Goal: Information Seeking & Learning: Learn about a topic

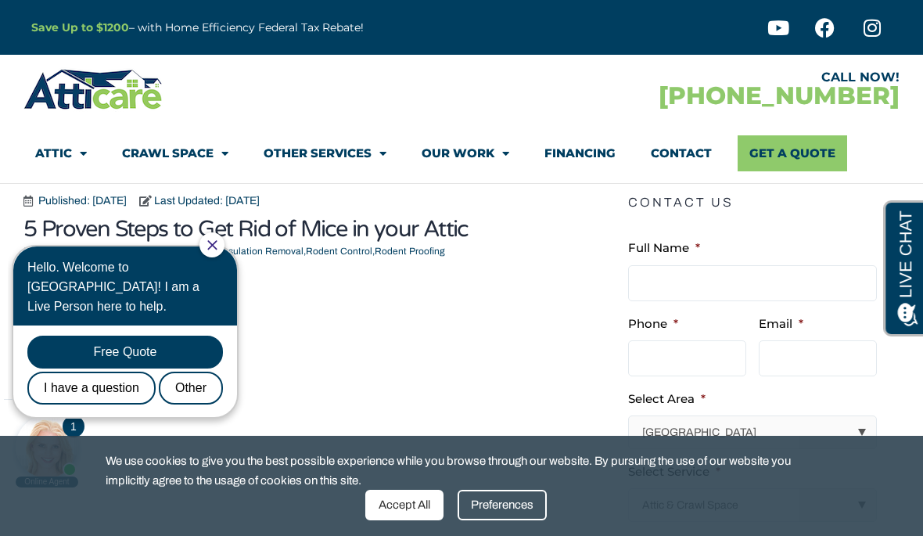
click at [218, 244] on icon "Close Chat" at bounding box center [212, 245] width 10 height 10
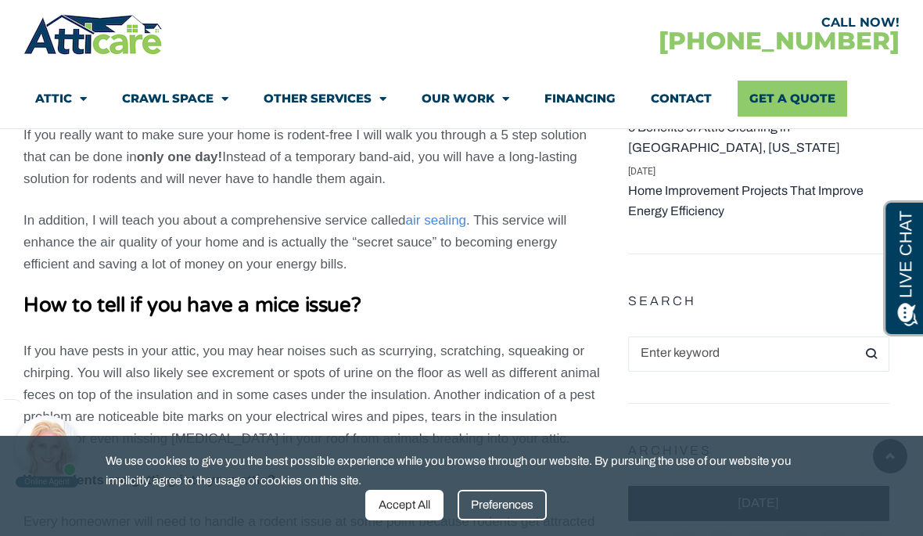
scroll to position [899, 0]
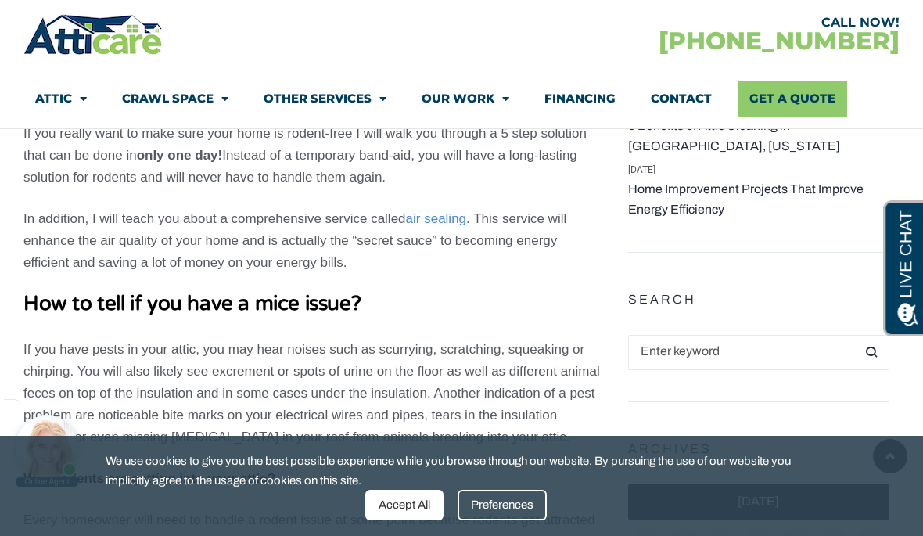
click at [106, 157] on p "If you really want to make sure your home is rodent-free I will walk you throug…" at bounding box center [312, 156] width 579 height 66
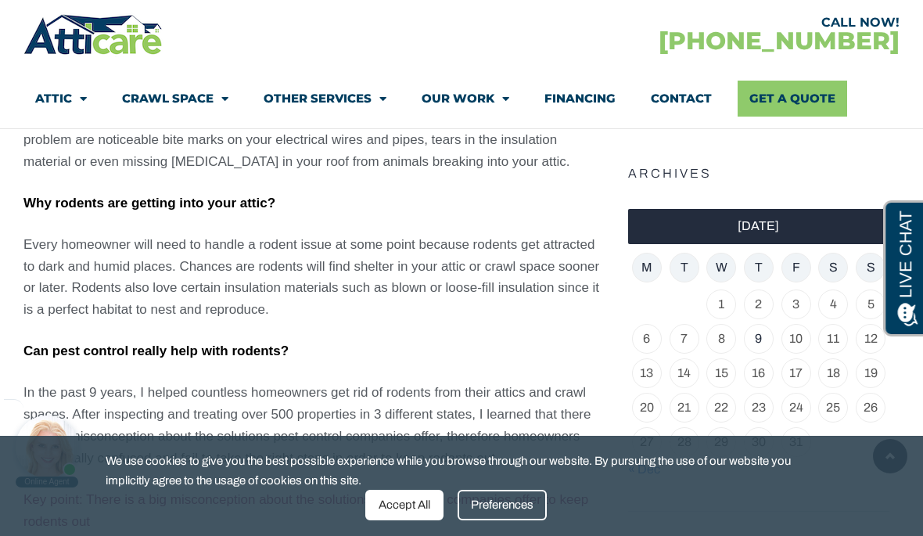
scroll to position [1175, 0]
click at [116, 243] on span "Every homeowner will need to handle a rodent issue at some point because rodent…" at bounding box center [311, 276] width 576 height 81
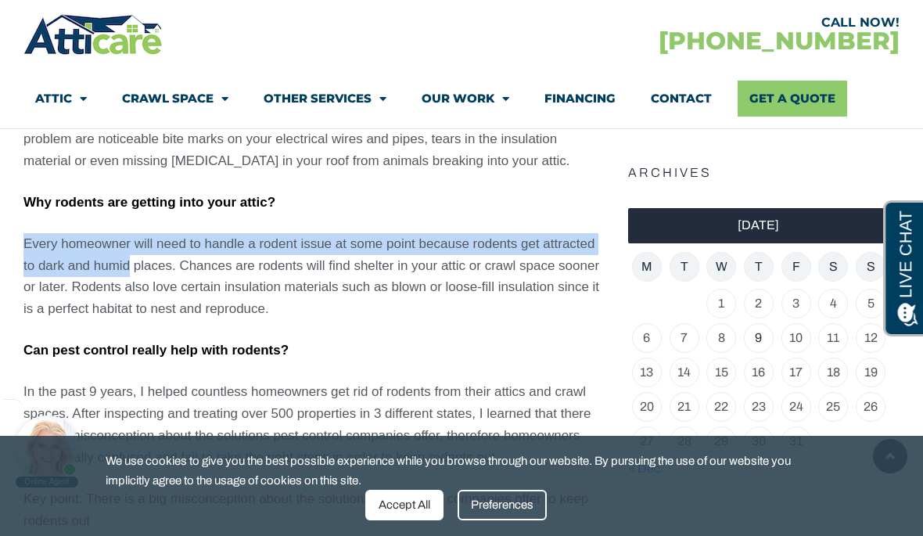
click at [74, 299] on span "Every homeowner will need to handle a rodent issue at some point because rodent…" at bounding box center [311, 276] width 576 height 81
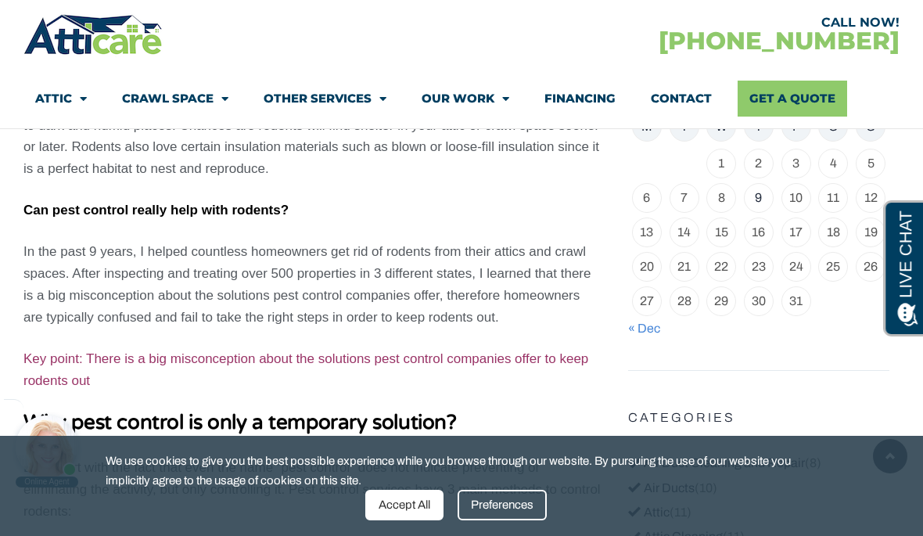
scroll to position [1316, 0]
click at [69, 274] on span "In the past 9 years, I helped countless homeowners get rid of rodents from thei…" at bounding box center [306, 283] width 567 height 81
click at [77, 264] on p "In the past 9 years, I helped countless homeowners get rid of rodents from thei…" at bounding box center [312, 284] width 579 height 88
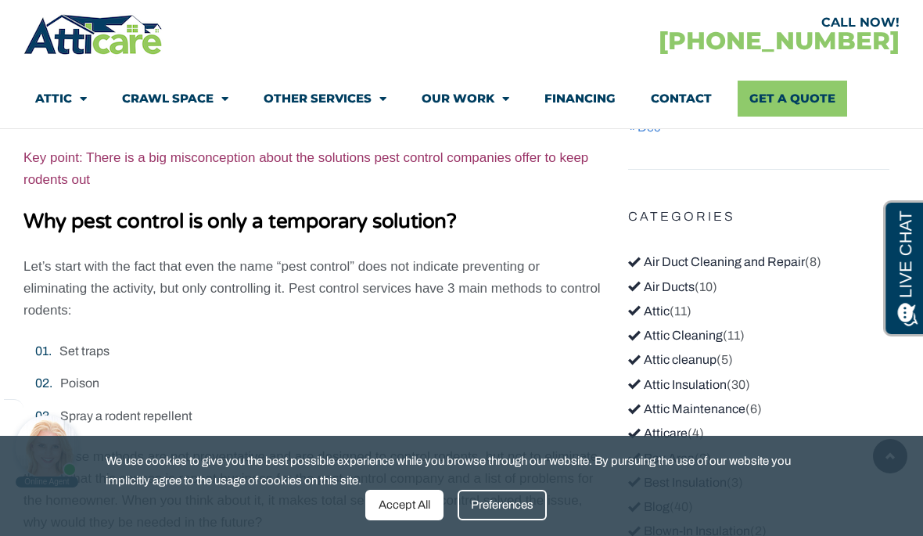
scroll to position [1520, 0]
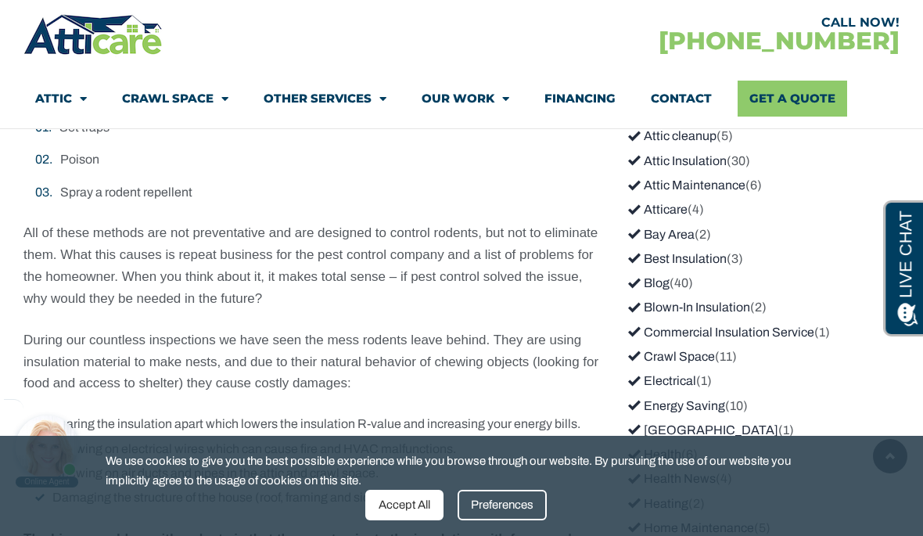
scroll to position [1742, 0]
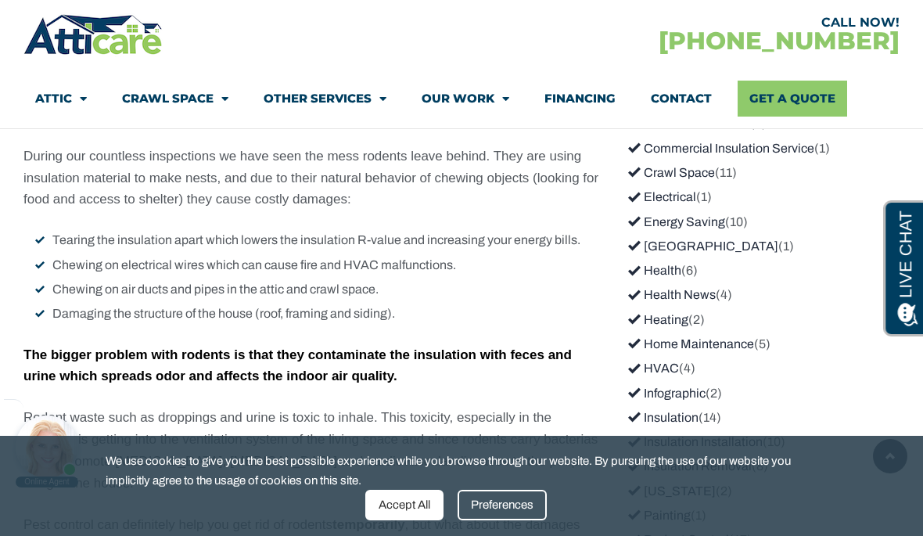
scroll to position [1916, 0]
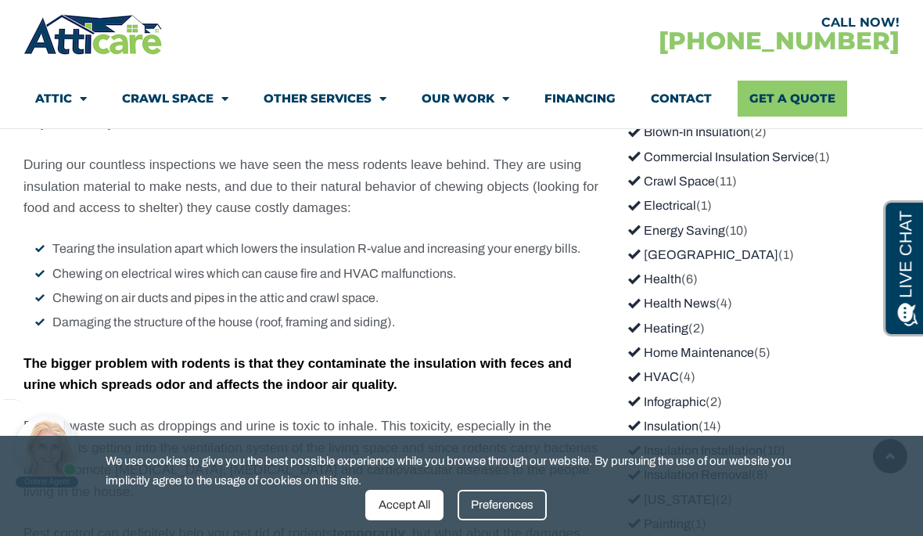
click at [34, 182] on span "During our countless inspections we have seen the mess rodents leave behind. Th…" at bounding box center [310, 186] width 575 height 59
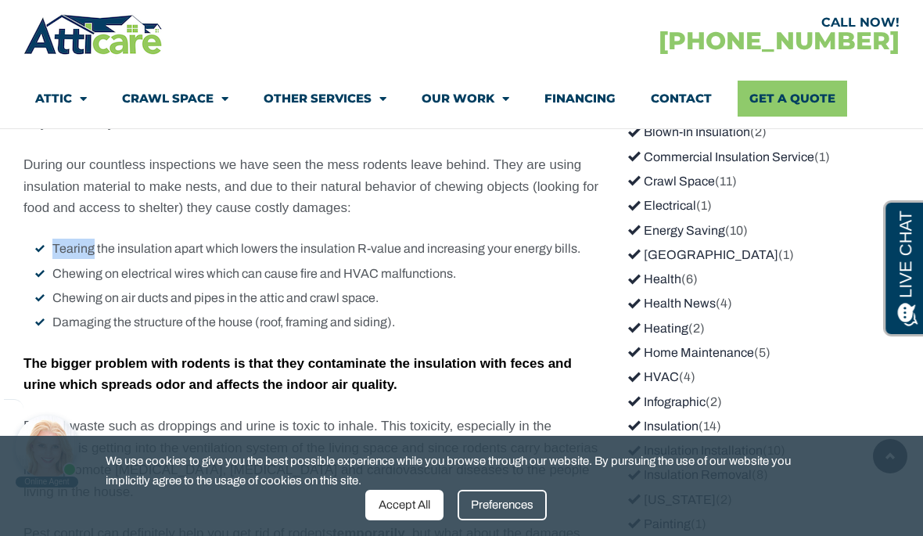
click at [63, 360] on strong "The bigger problem with rodents is that they contaminate the insulation with fe…" at bounding box center [297, 374] width 549 height 37
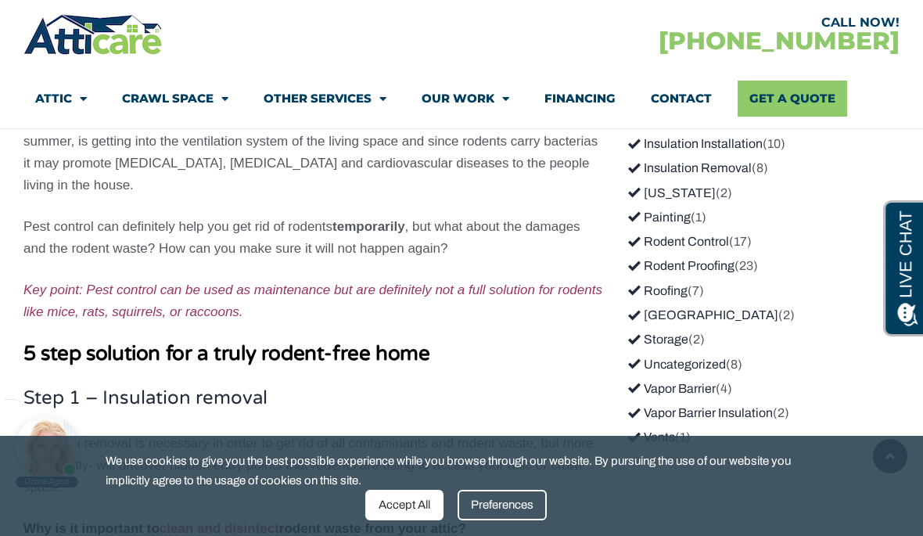
scroll to position [2216, 0]
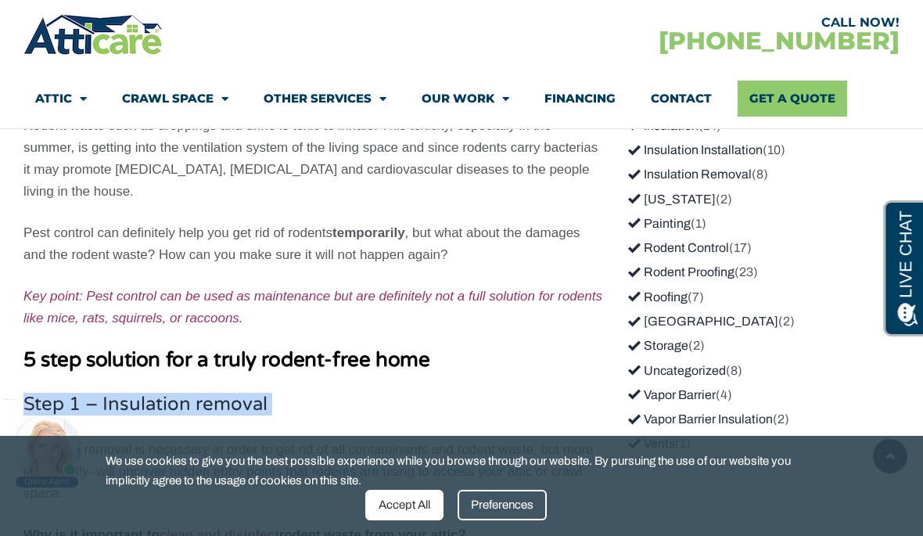
click at [30, 442] on span "Insulation removal is necessary in order to get rid of all contaminants and rod…" at bounding box center [308, 471] width 570 height 59
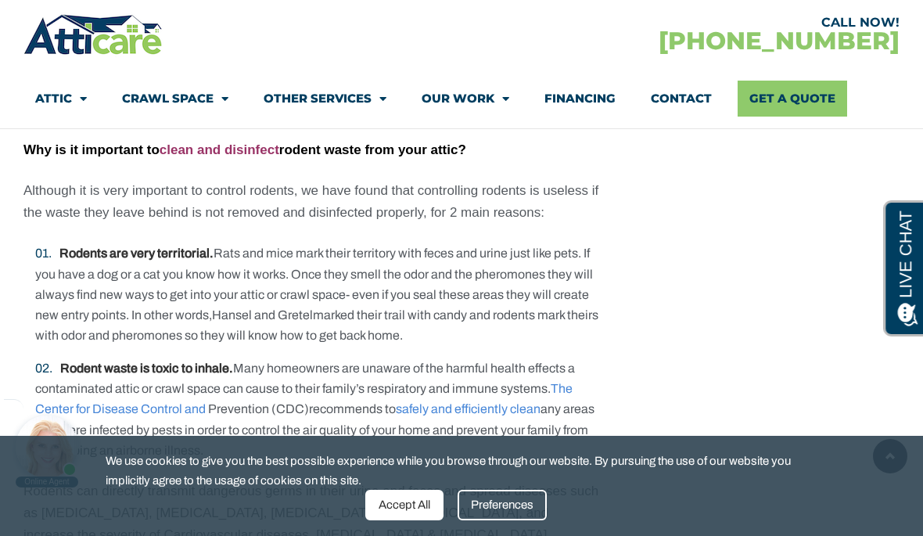
scroll to position [2603, 0]
